Goal: Book appointment/travel/reservation

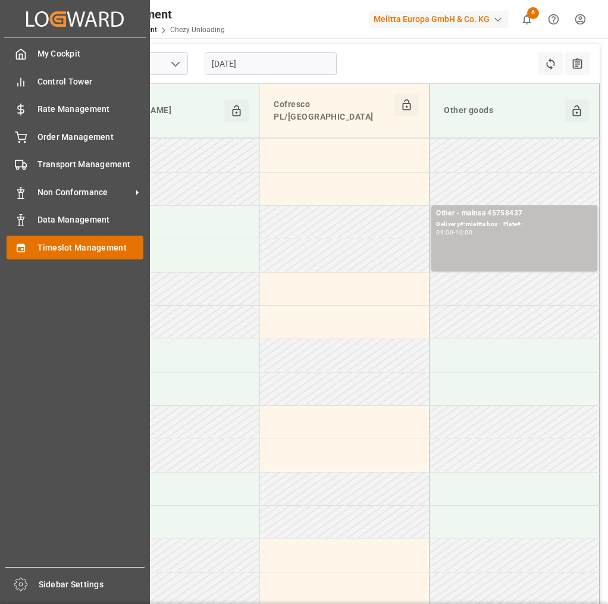
click at [33, 252] on div "Timeslot Management Timeslot Management" at bounding box center [75, 247] width 137 height 23
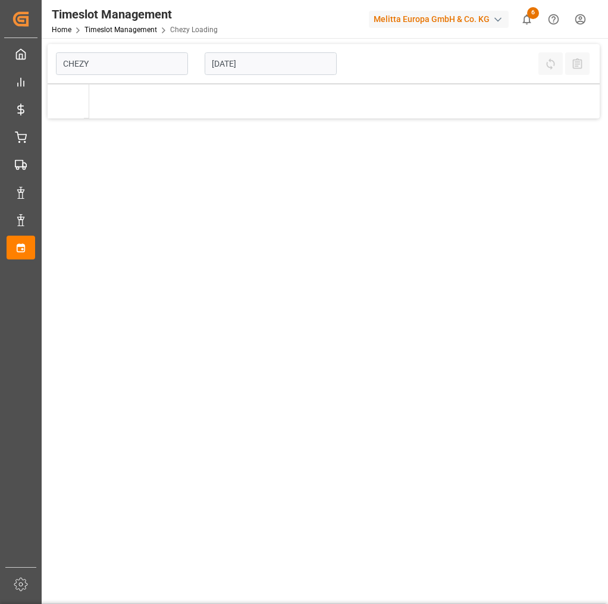
type input "Chezy Loading"
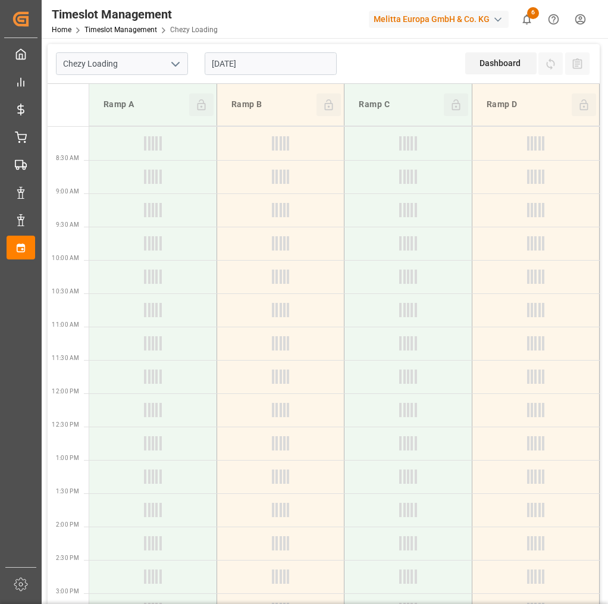
click at [180, 64] on icon "open menu" at bounding box center [175, 64] width 14 height 14
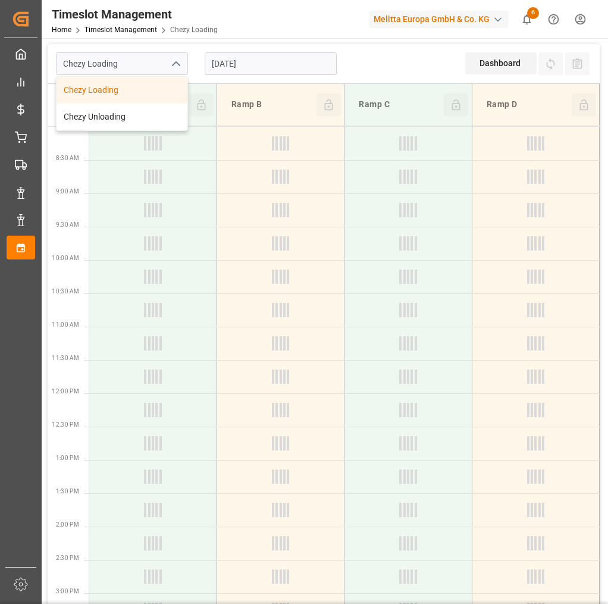
click at [178, 64] on polyline "close menu" at bounding box center [175, 64] width 7 height 4
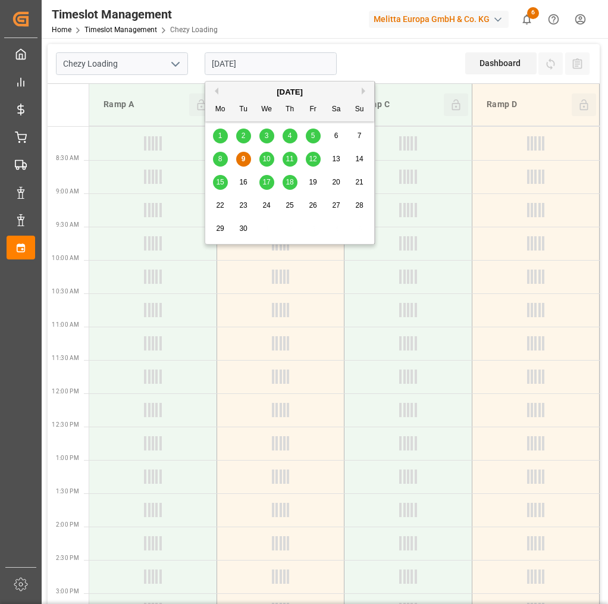
click at [247, 61] on input "[DATE]" at bounding box center [271, 63] width 132 height 23
click at [267, 158] on span "10" at bounding box center [266, 159] width 8 height 8
type input "[DATE]"
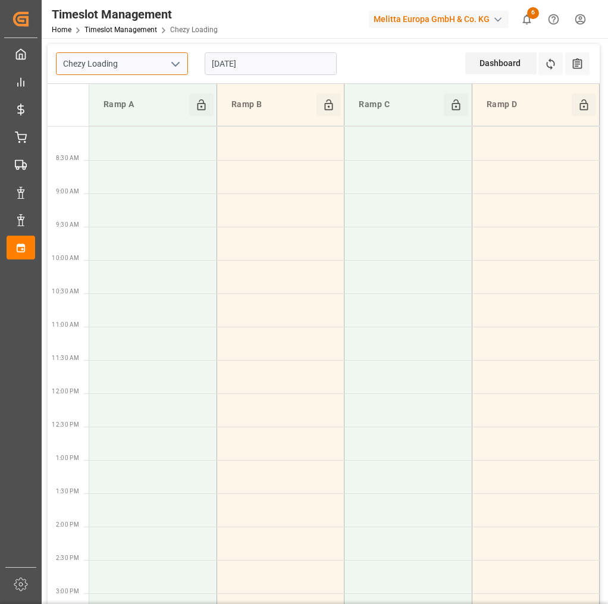
click at [148, 74] on input "Chezy Loading" at bounding box center [122, 63] width 132 height 23
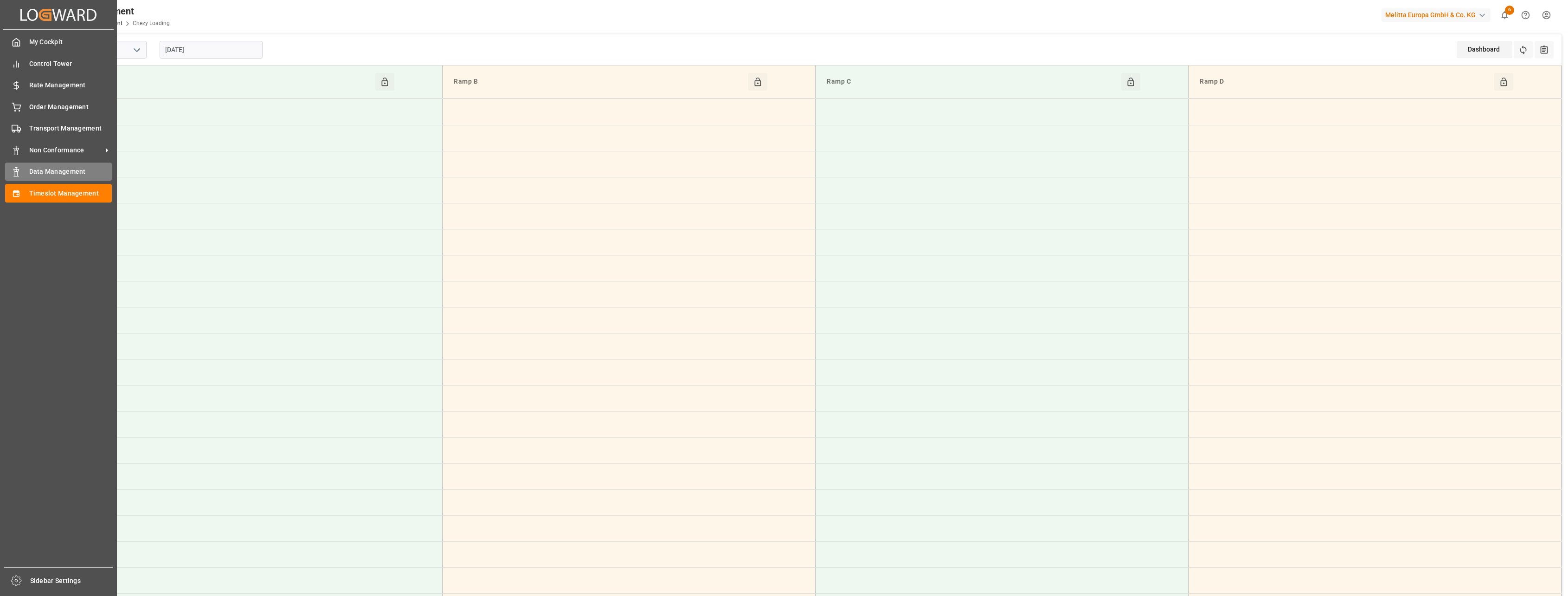
click at [55, 163] on div "Data Management Data Management" at bounding box center [58, 171] width 107 height 18
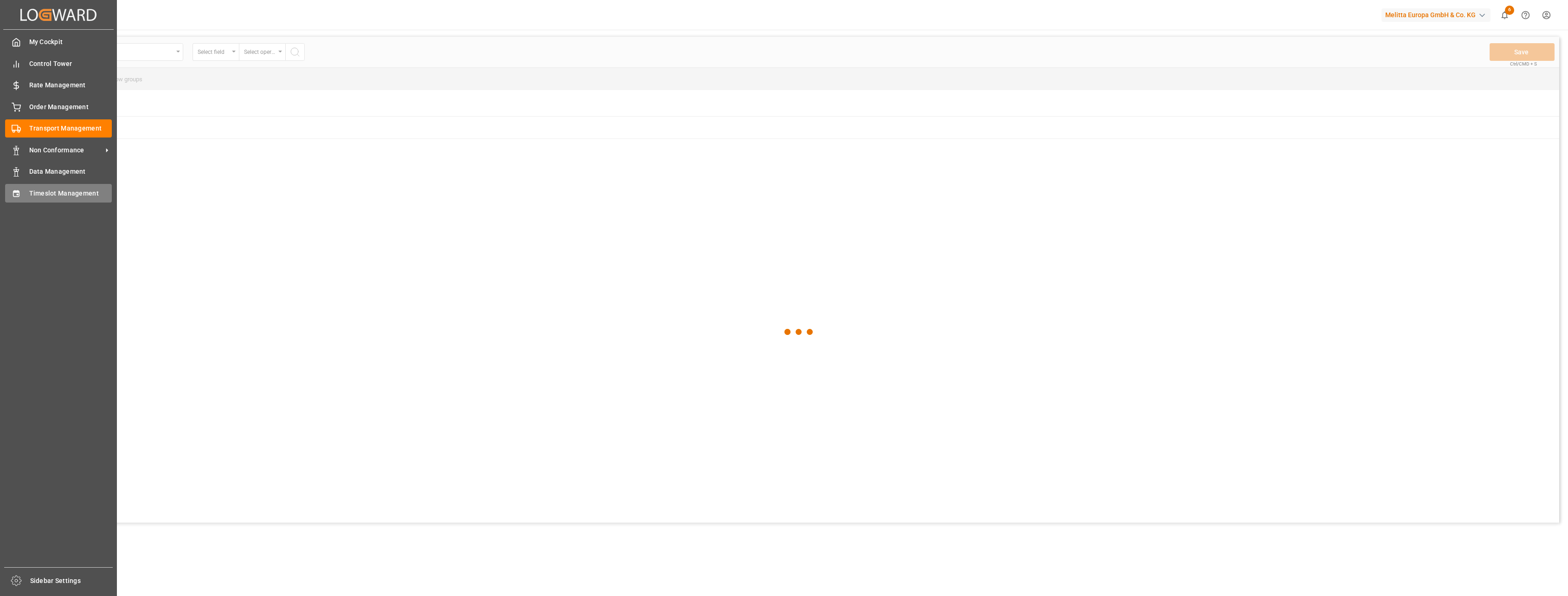
click at [24, 193] on div "Timeslot Management Timeslot Management" at bounding box center [58, 193] width 107 height 18
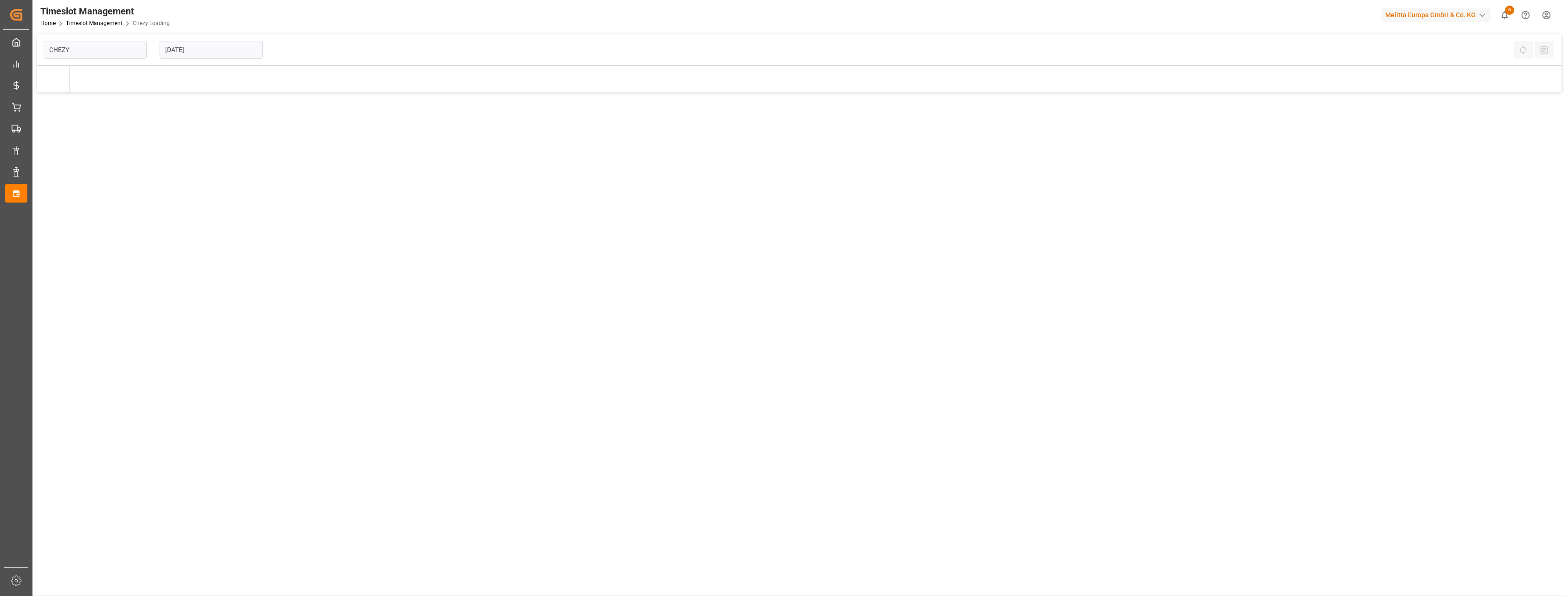
type input "Chezy Loading"
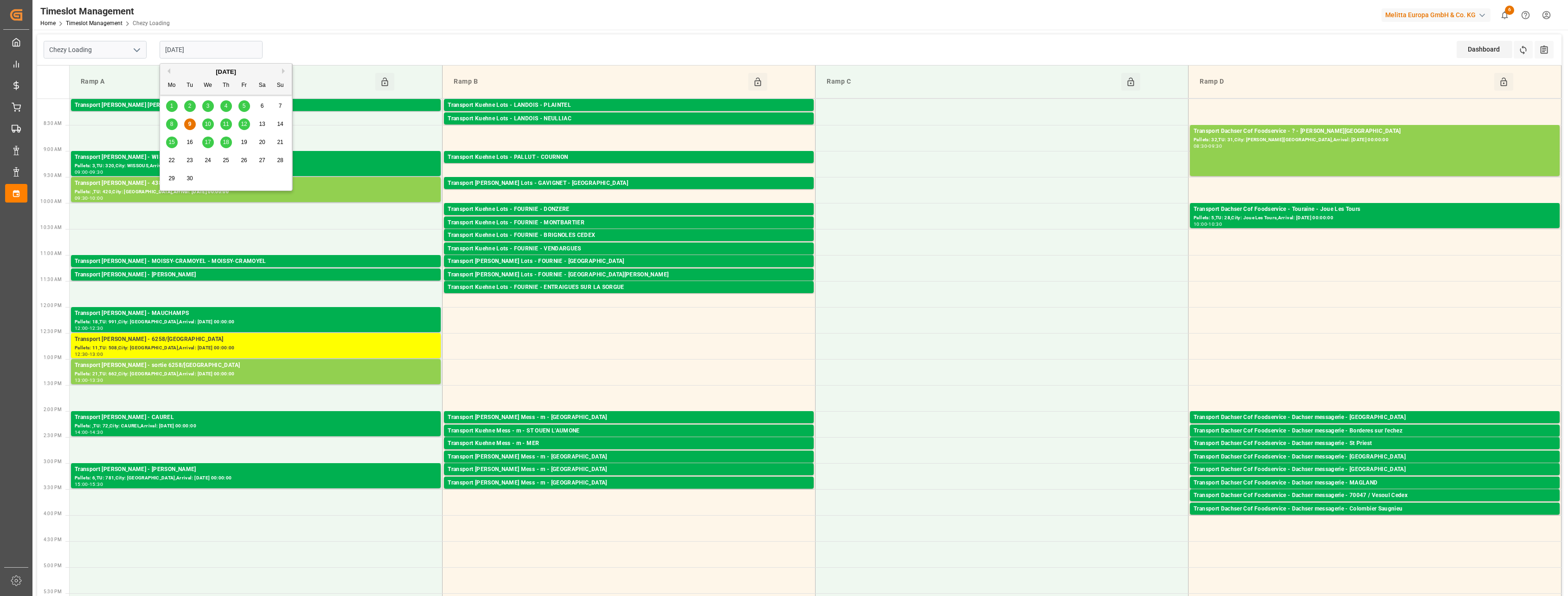
click at [199, 44] on input "[DATE]" at bounding box center [211, 49] width 103 height 18
click at [207, 122] on span "10" at bounding box center [207, 124] width 6 height 6
type input "[DATE]"
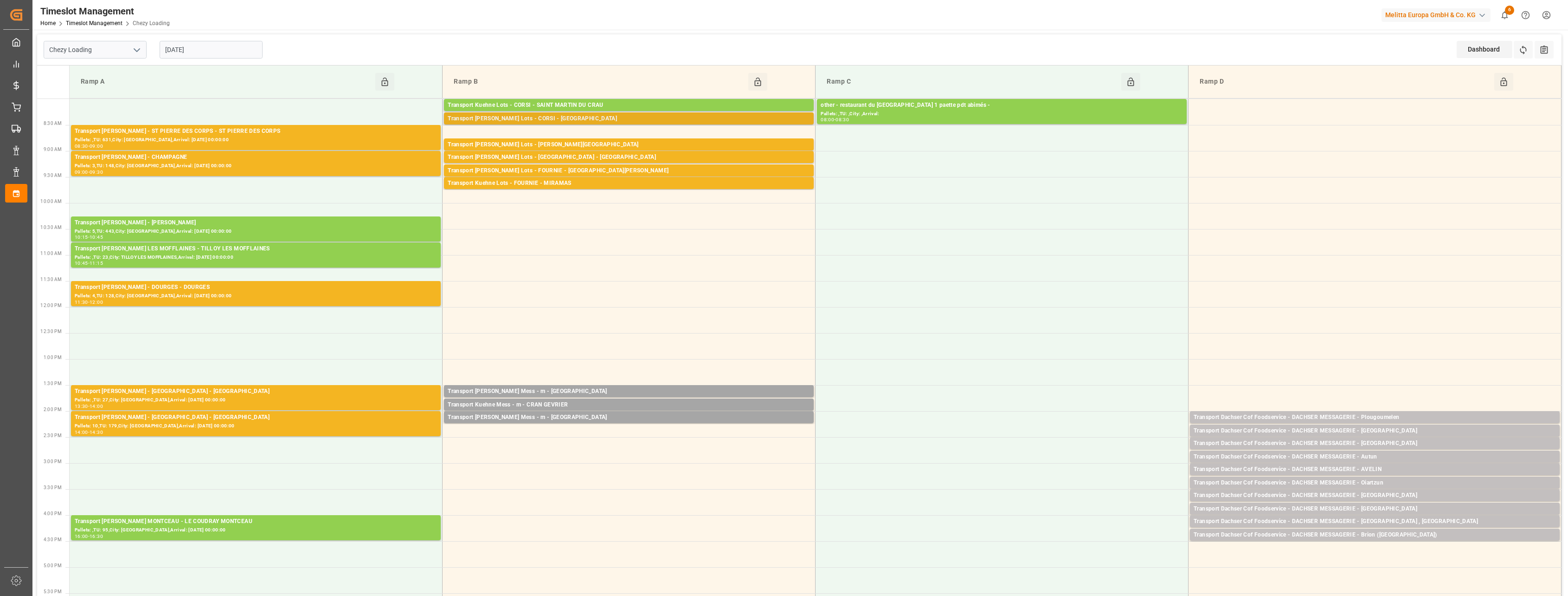
click at [474, 116] on div "Transport [PERSON_NAME] Lots - CORSI - [GEOGRAPHIC_DATA]" at bounding box center [628, 119] width 363 height 9
click at [474, 143] on div "Transport [PERSON_NAME] Lots - [PERSON_NAME][GEOGRAPHIC_DATA]" at bounding box center [628, 145] width 363 height 9
click at [474, 154] on div "Transport [PERSON_NAME] Lots - [GEOGRAPHIC_DATA] - [GEOGRAPHIC_DATA]" at bounding box center [628, 158] width 363 height 9
click at [474, 170] on div "Transport [PERSON_NAME] Lots - FOURNIE - [GEOGRAPHIC_DATA][PERSON_NAME]" at bounding box center [628, 171] width 363 height 9
click at [474, 182] on div "Transport Kuehne Lots - FOURNIE - MIRAMAS" at bounding box center [628, 183] width 363 height 9
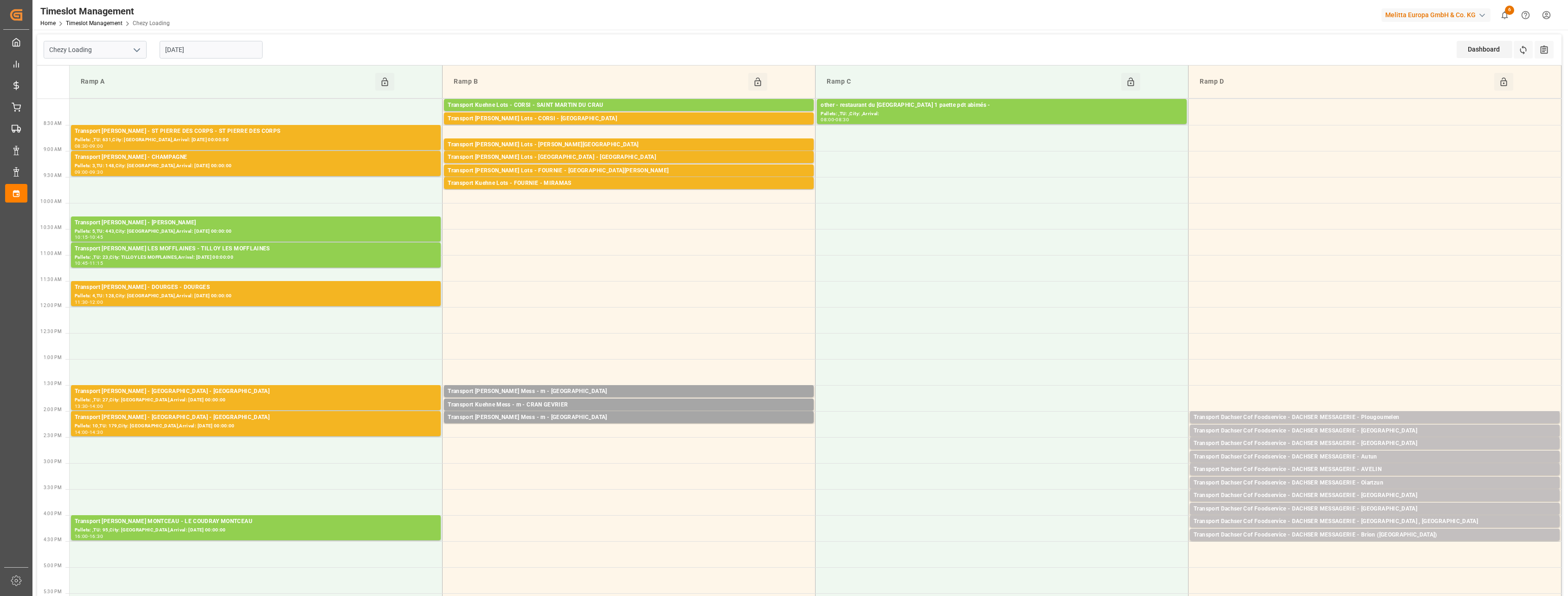
click at [365, 131] on div "Transport [PERSON_NAME] - ST PIERRE DES CORPS - ST PIERRE DES CORPS" at bounding box center [256, 131] width 363 height 9
click at [362, 162] on div "Pallets: 3,TU: 148,City: [GEOGRAPHIC_DATA],Arrival: [DATE] 00:00:00" at bounding box center [256, 166] width 363 height 8
